Goal: Information Seeking & Learning: Check status

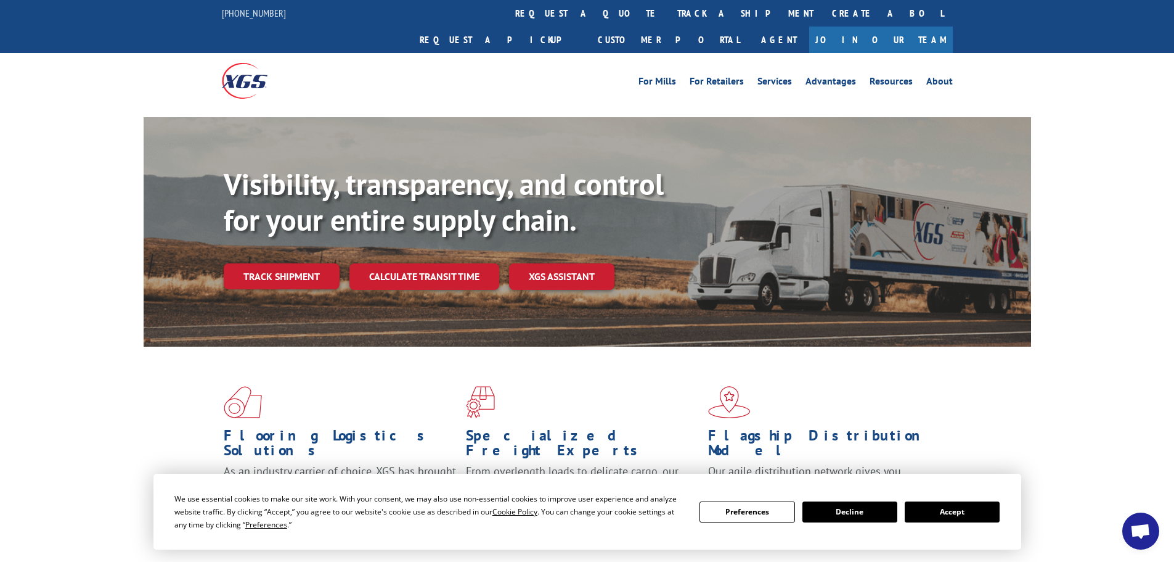
click at [668, 12] on link "track a shipment" at bounding box center [745, 13] width 155 height 27
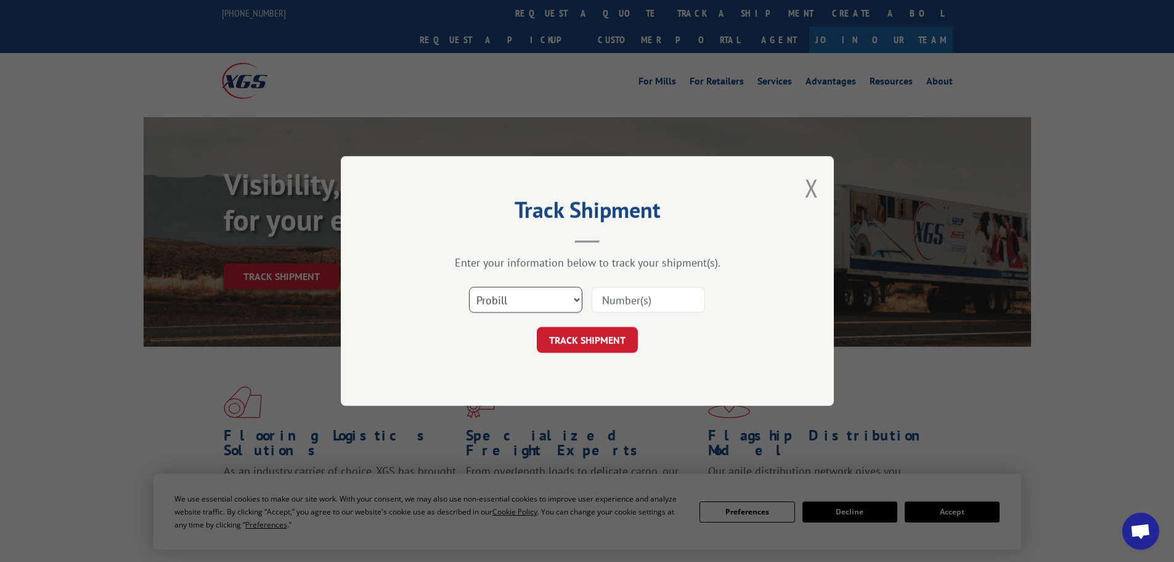
click at [525, 298] on select "Select category... Probill BOL PO" at bounding box center [525, 300] width 113 height 26
select select "bol"
click at [469, 287] on select "Select category... Probill BOL PO" at bounding box center [525, 300] width 113 height 26
click at [631, 302] on input at bounding box center [648, 300] width 113 height 26
paste input "5590610"
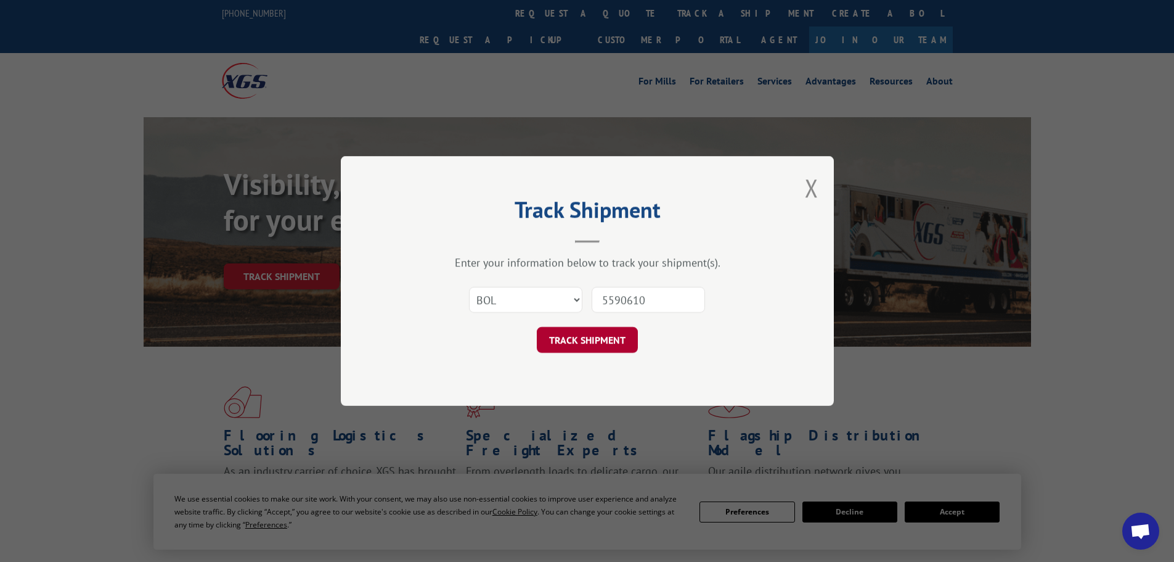
type input "5590610"
click at [579, 340] on button "TRACK SHIPMENT" at bounding box center [587, 340] width 101 height 26
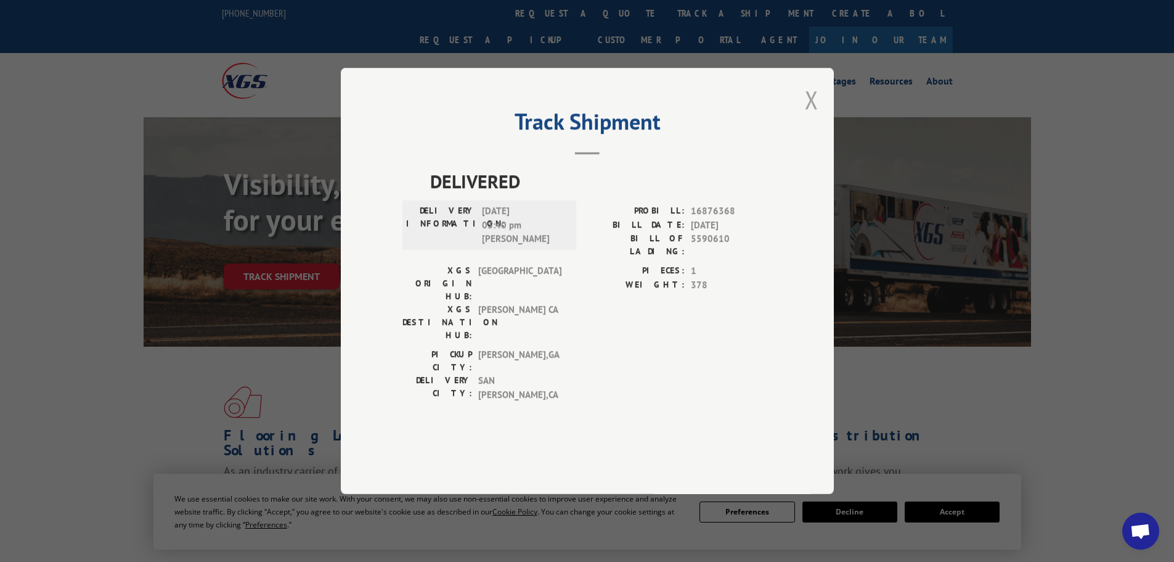
click at [808, 116] on button "Close modal" at bounding box center [812, 99] width 14 height 33
